Goal: Task Accomplishment & Management: Manage account settings

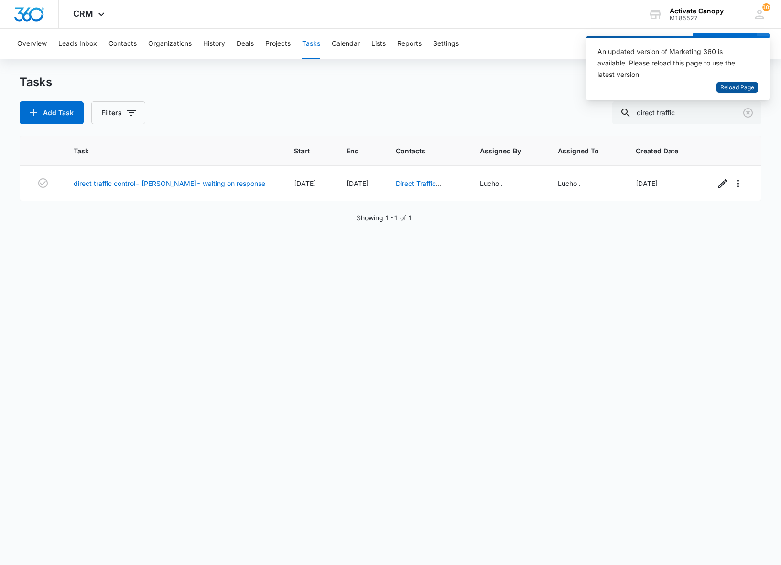
click at [723, 89] on span "Reload Page" at bounding box center [737, 87] width 34 height 9
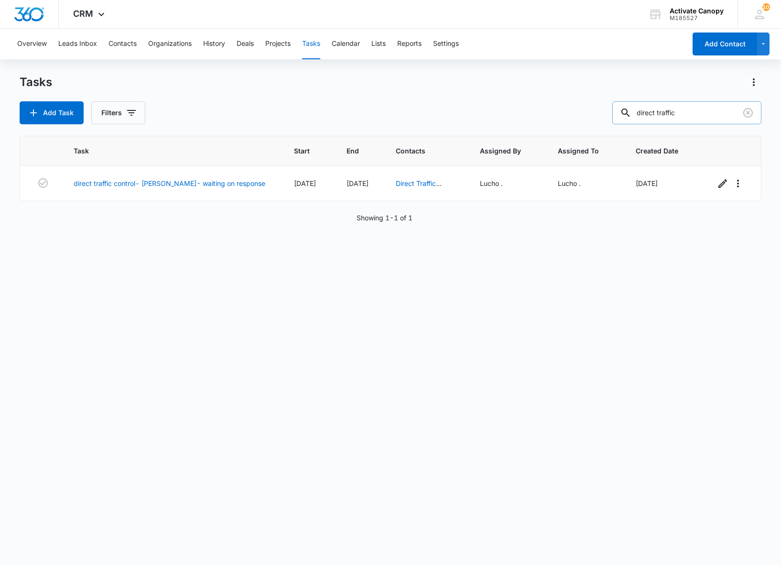
click at [678, 113] on input "direct traffic" at bounding box center [686, 112] width 149 height 23
type input "d"
type input "perrian"
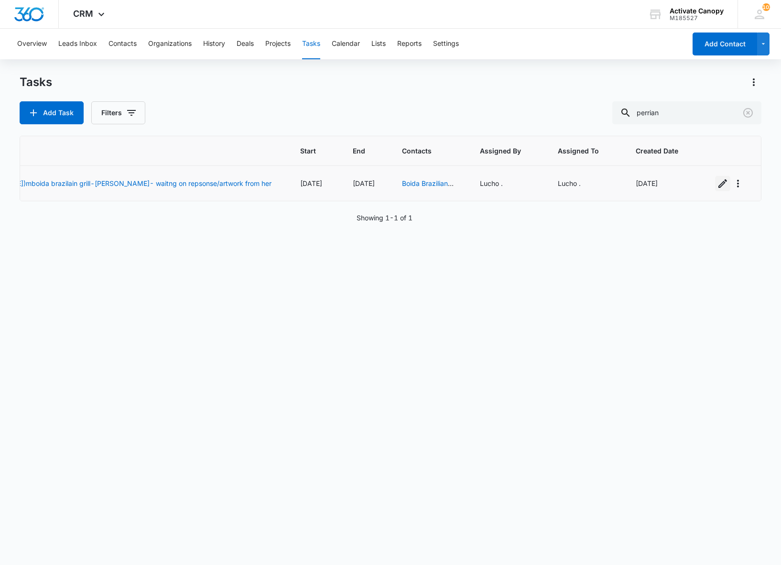
click at [717, 188] on icon "button" at bounding box center [722, 183] width 11 height 11
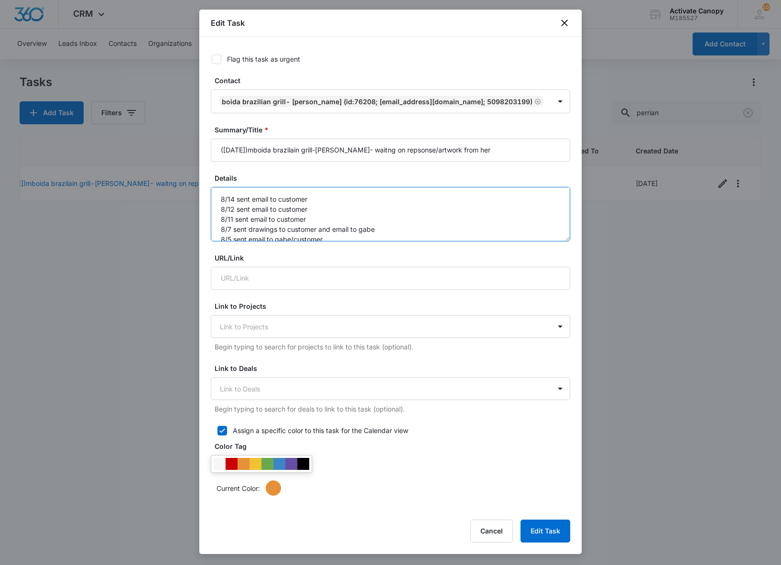
click at [217, 215] on textarea "8/14 sent email to customer 8/12 sent email to customer 8/11 sent email to cust…" at bounding box center [390, 214] width 359 height 54
click at [230, 209] on textarea "8/14 sent email to customer 8/12 sent email to customer 8/11 sent email to cust…" at bounding box center [390, 214] width 359 height 54
type textarea "8/15 SENT EMAIL 8/14 sent email to customer 8/12 sent email to customer 8/11 se…"
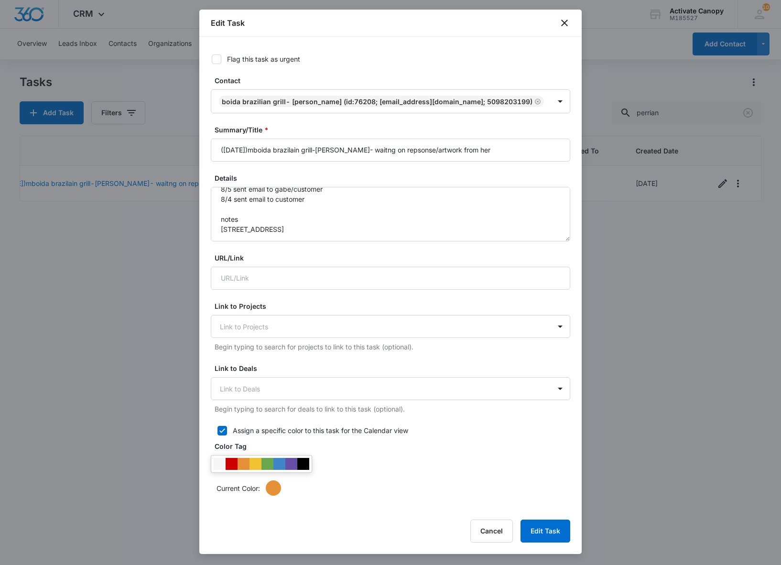
click at [99, 352] on div at bounding box center [390, 282] width 781 height 565
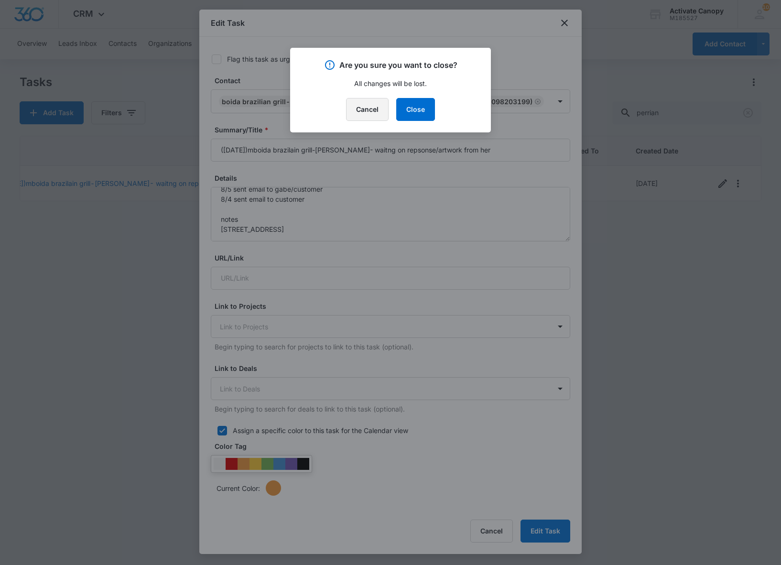
click at [372, 110] on button "Cancel" at bounding box center [367, 109] width 43 height 23
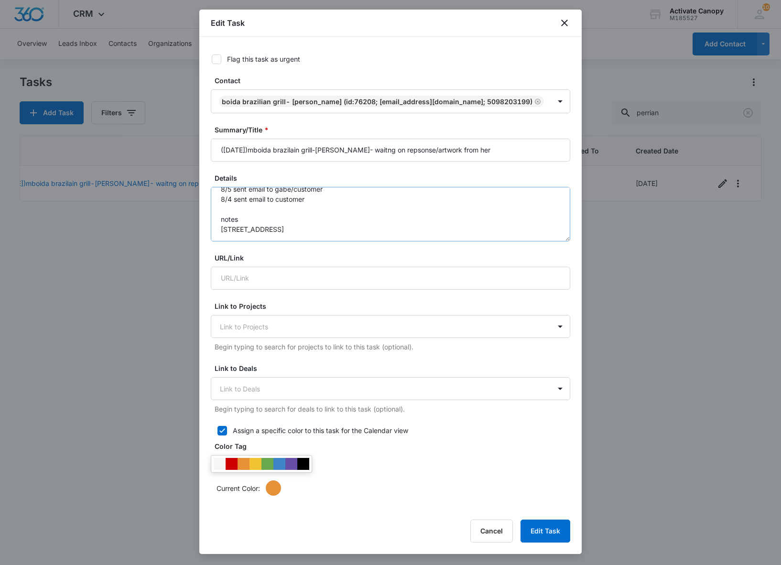
scroll to position [0, 0]
click at [217, 219] on textarea "8/15 SENT EMAIL 8/14 sent email to customer 8/12 sent email to customer 8/11 se…" at bounding box center [390, 214] width 359 height 54
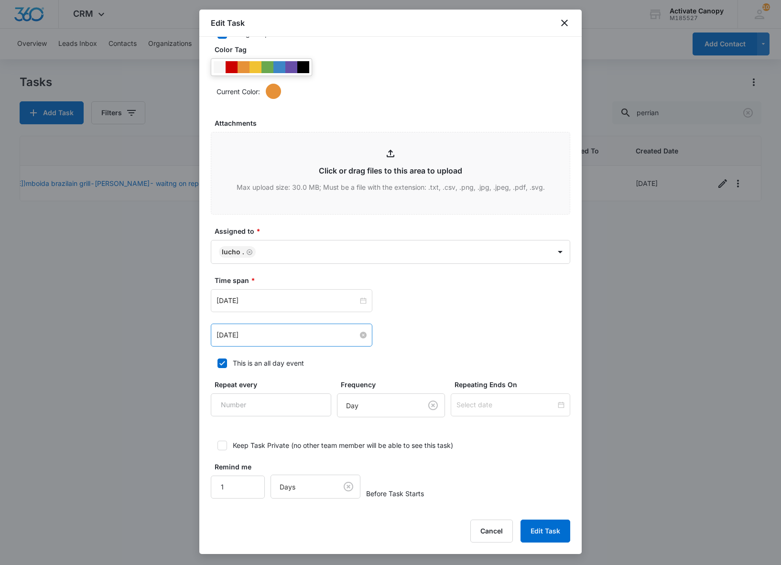
click at [264, 330] on input "Aug 15, 2025" at bounding box center [286, 335] width 141 height 11
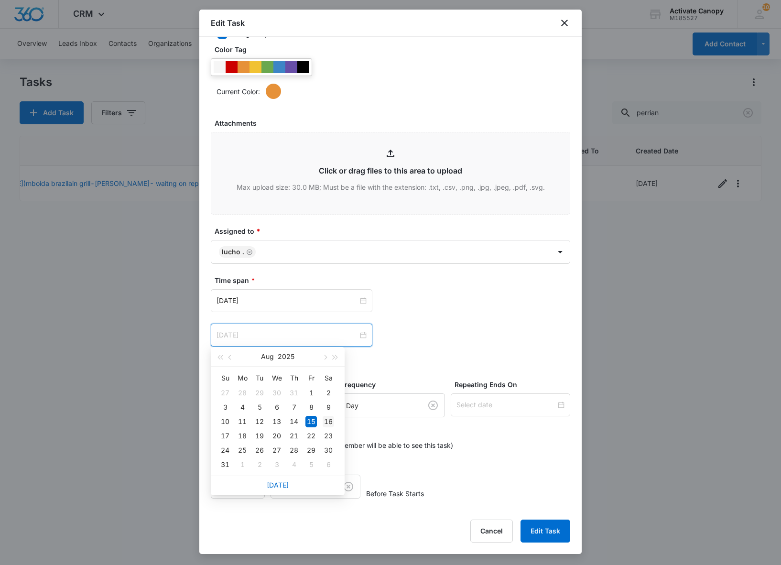
type input "Aug 16, 2025"
click at [330, 419] on div "16" at bounding box center [327, 421] width 11 height 11
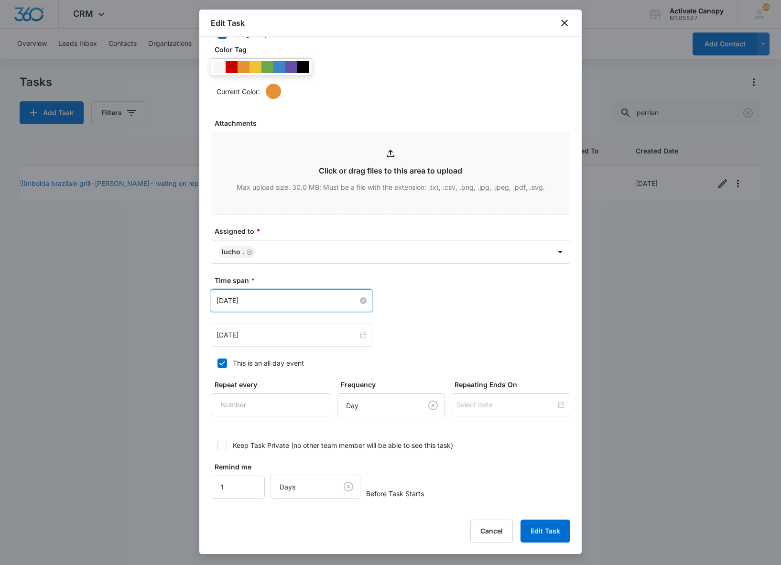
click at [284, 297] on input "Aug 15, 2025" at bounding box center [286, 300] width 141 height 11
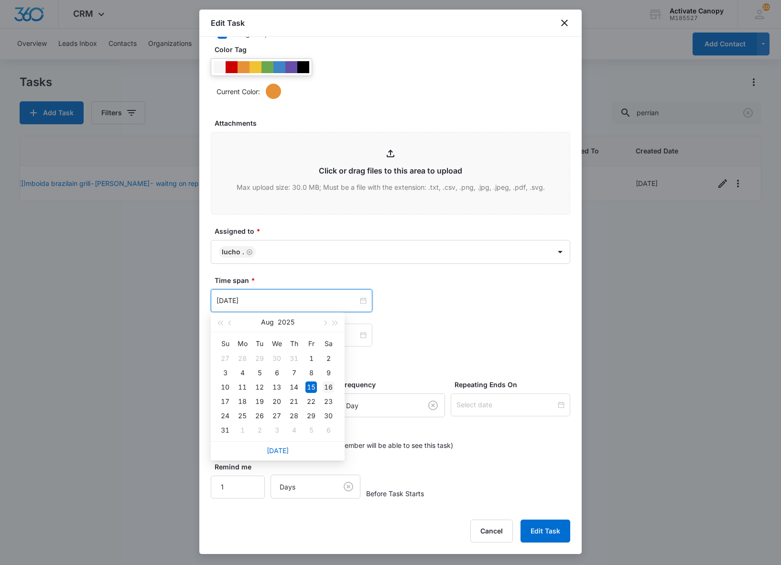
type input "Aug 16, 2025"
click at [330, 388] on div "16" at bounding box center [327, 386] width 11 height 11
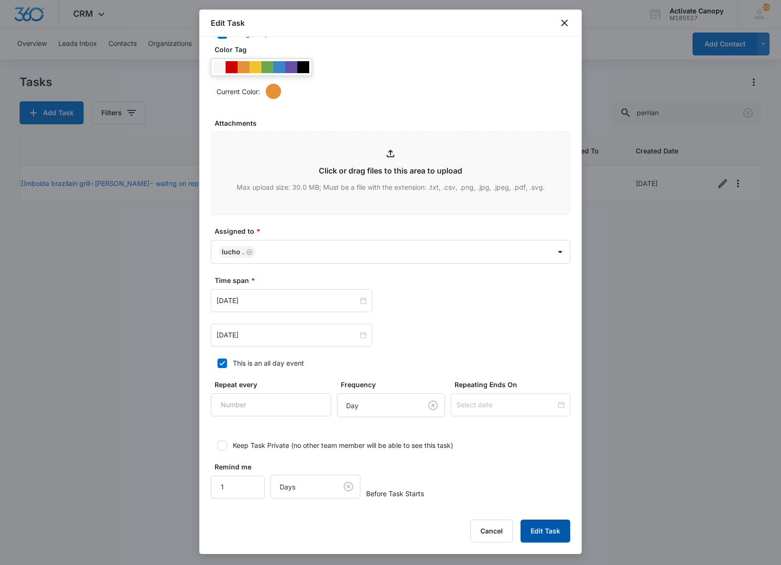
click at [546, 534] on button "Edit Task" at bounding box center [545, 530] width 50 height 23
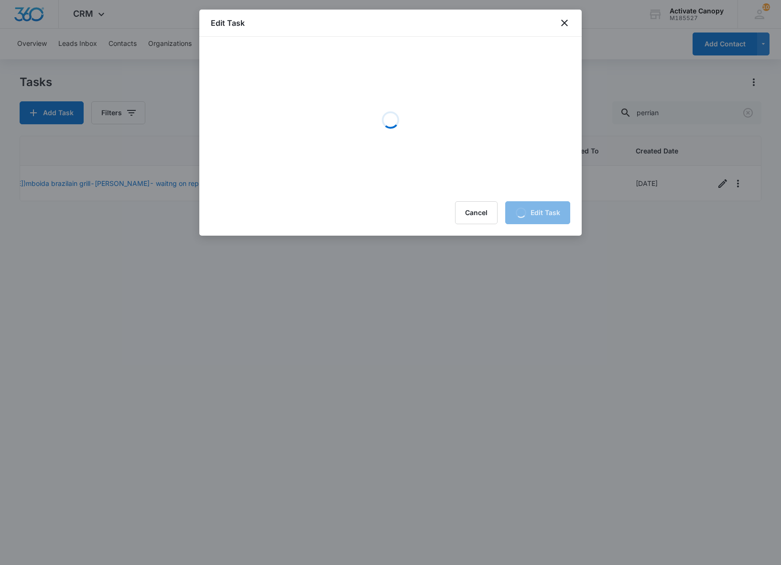
scroll to position [0, 0]
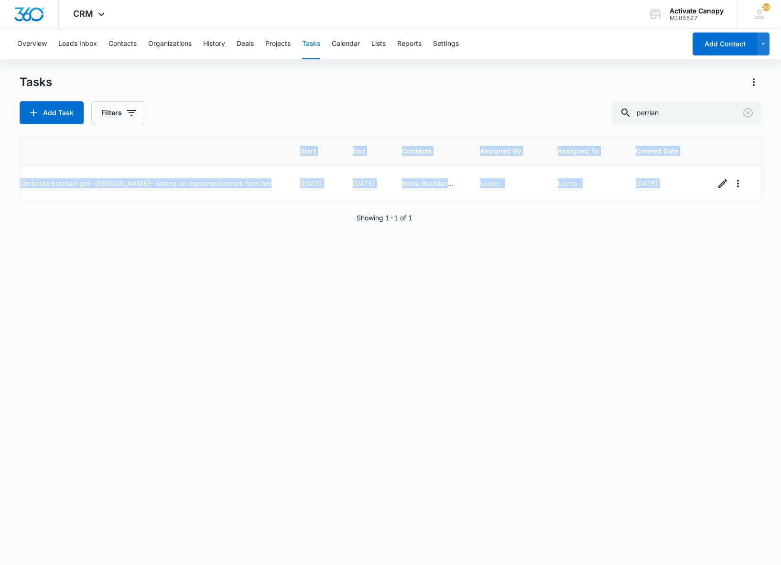
drag, startPoint x: 355, startPoint y: 269, endPoint x: 330, endPoint y: 208, distance: 65.1
click at [330, 208] on div "Task Start End Contacts Assigned By Assigned To Created Date (sept 12)mboida br…" at bounding box center [390, 344] width 741 height 417
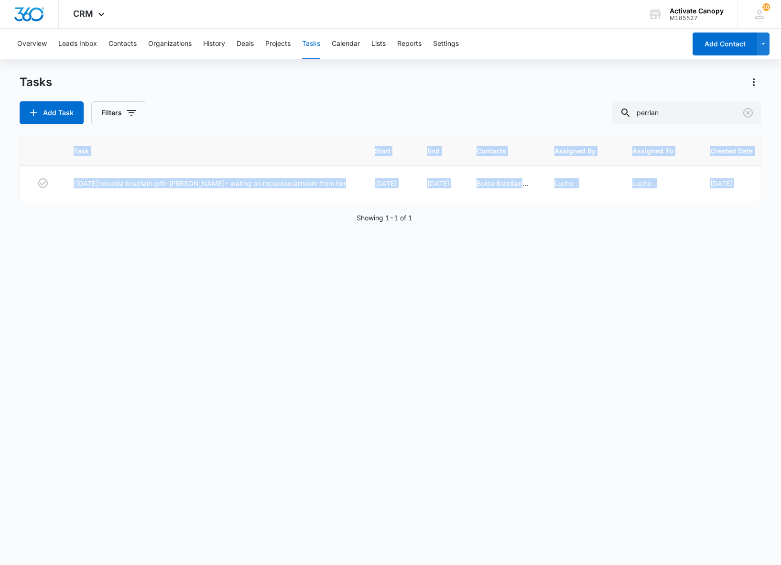
click at [199, 246] on div "Task Start End Contacts Assigned By Assigned To Created Date (sept 12)mboida br…" at bounding box center [390, 344] width 741 height 417
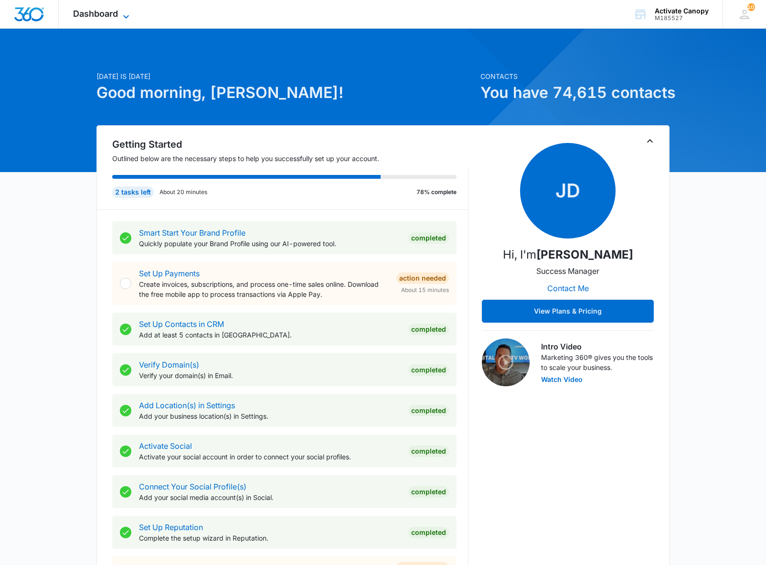
click at [111, 18] on span "Dashboard" at bounding box center [95, 14] width 45 height 10
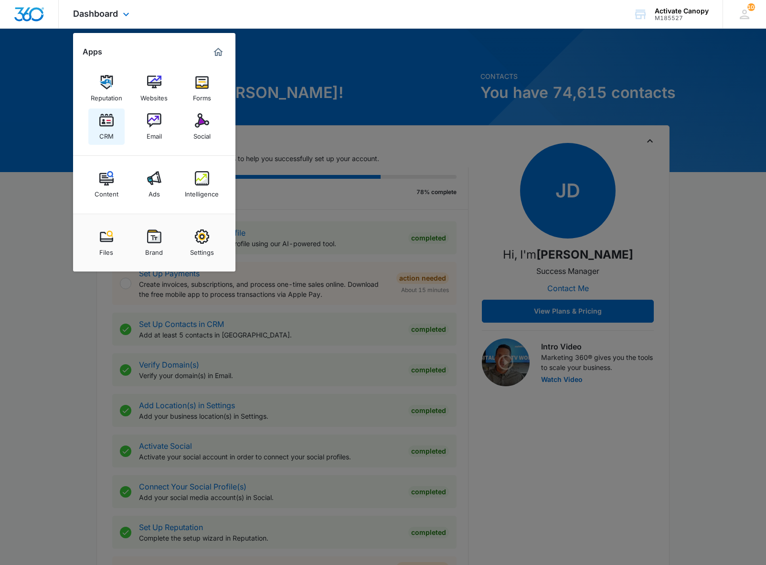
click at [110, 119] on img at bounding box center [106, 120] width 14 height 14
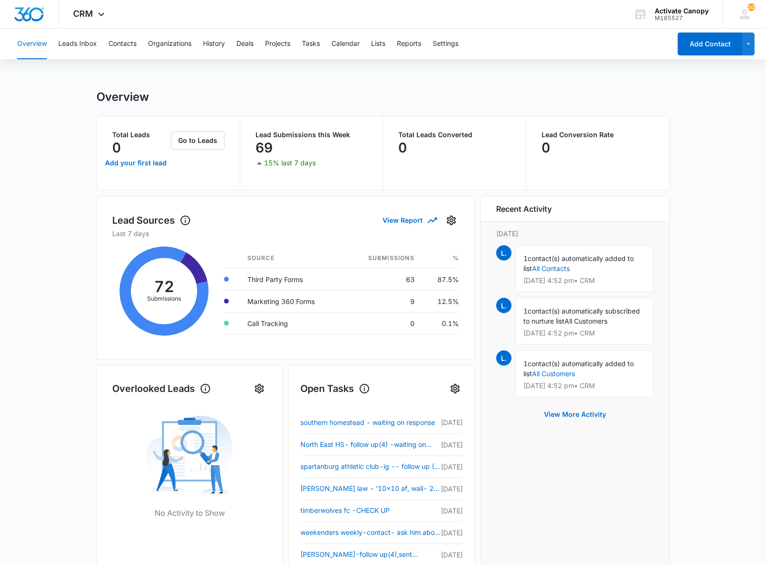
click at [263, 71] on div "Overview Leads Inbox Contacts Organizations History Deals Projects Tasks Calend…" at bounding box center [383, 429] width 766 height 800
click at [312, 54] on button "Tasks" at bounding box center [311, 44] width 18 height 31
